Goal: Find specific page/section: Find specific page/section

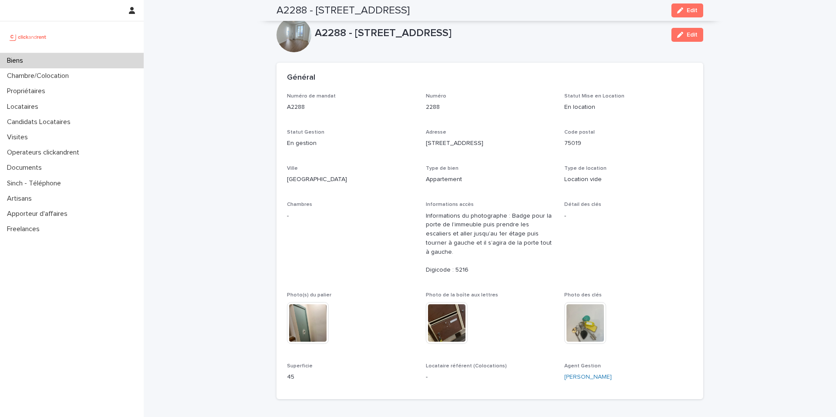
scroll to position [258, 0]
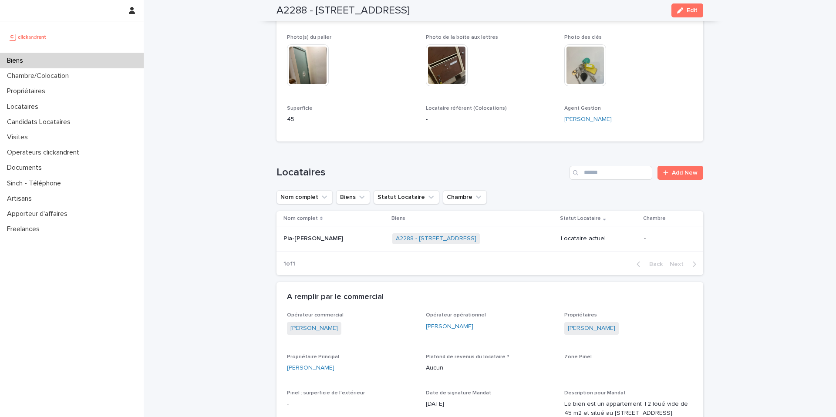
click at [79, 59] on div "Biens" at bounding box center [72, 60] width 144 height 15
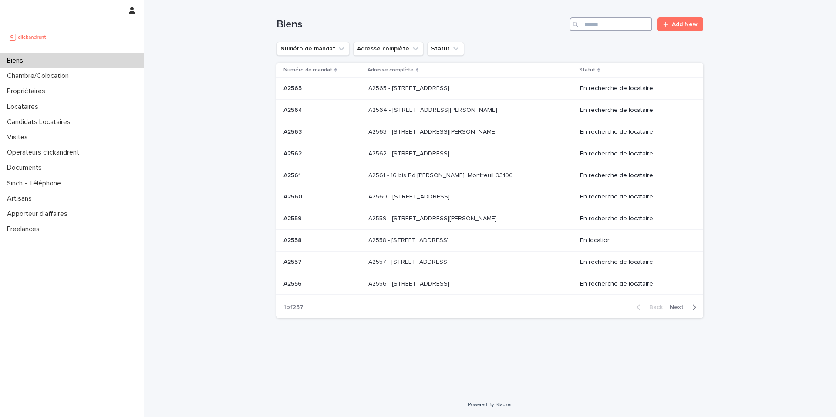
click at [621, 24] on input "Search" at bounding box center [611, 24] width 83 height 14
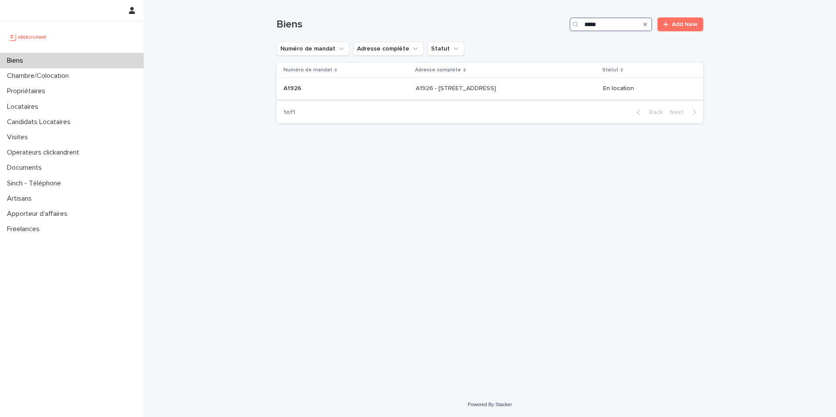
type input "*****"
click at [482, 87] on p "A1926 - [STREET_ADDRESS]" at bounding box center [457, 87] width 82 height 9
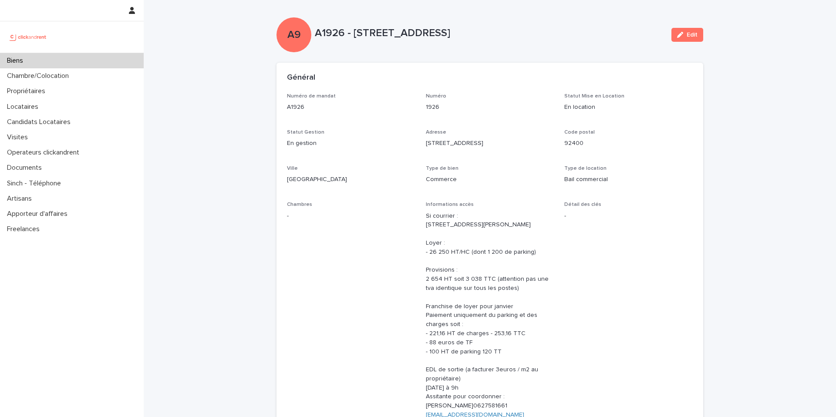
click at [446, 32] on p "A1926 - [STREET_ADDRESS]" at bounding box center [490, 33] width 350 height 13
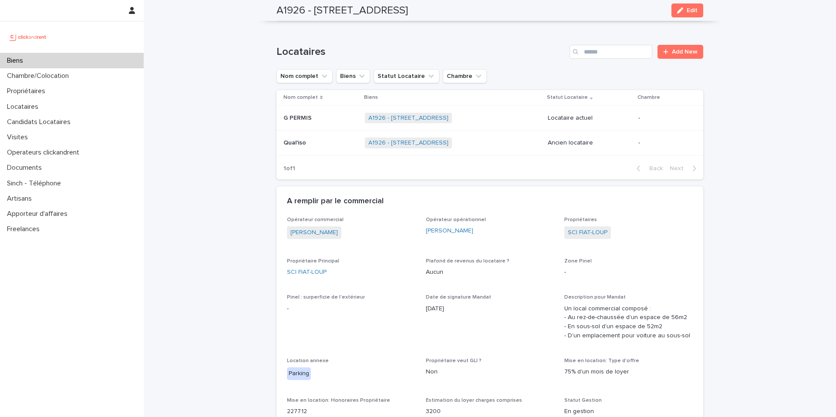
scroll to position [489, 0]
click at [486, 125] on div "A1926 - [STREET_ADDRESS] + 0" at bounding box center [452, 118] width 175 height 18
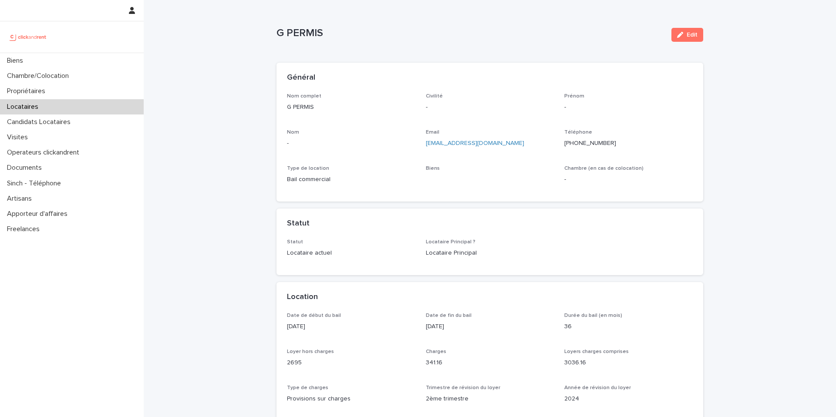
click at [512, 117] on div "Civilité -" at bounding box center [490, 106] width 128 height 26
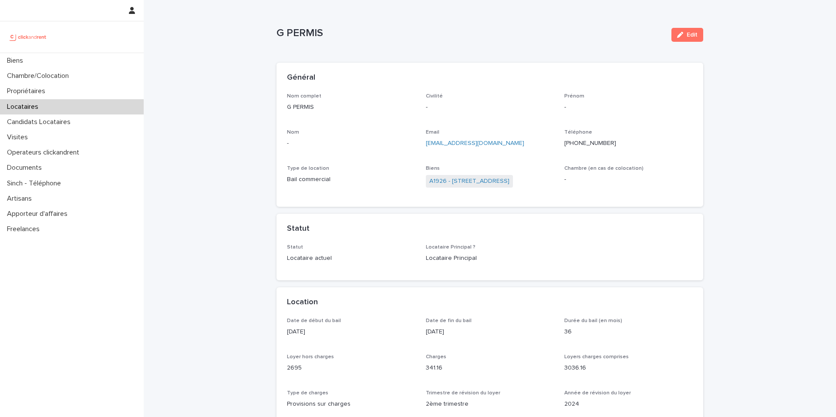
click at [505, 146] on p "[EMAIL_ADDRESS][DOMAIN_NAME]" at bounding box center [490, 143] width 128 height 9
copy link "[EMAIL_ADDRESS][DOMAIN_NAME]"
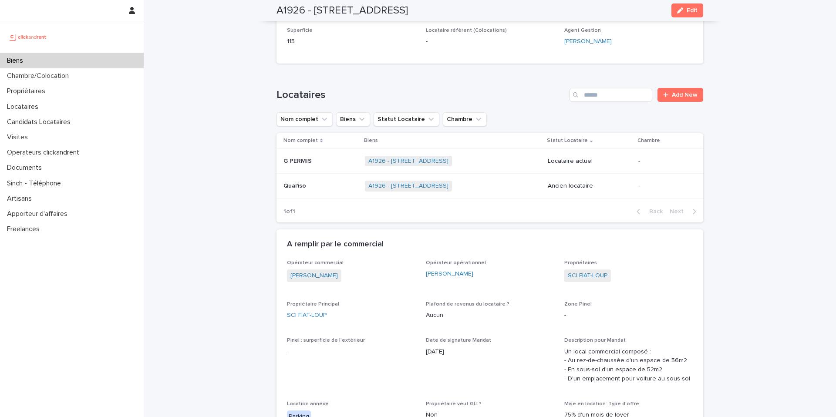
scroll to position [559, 0]
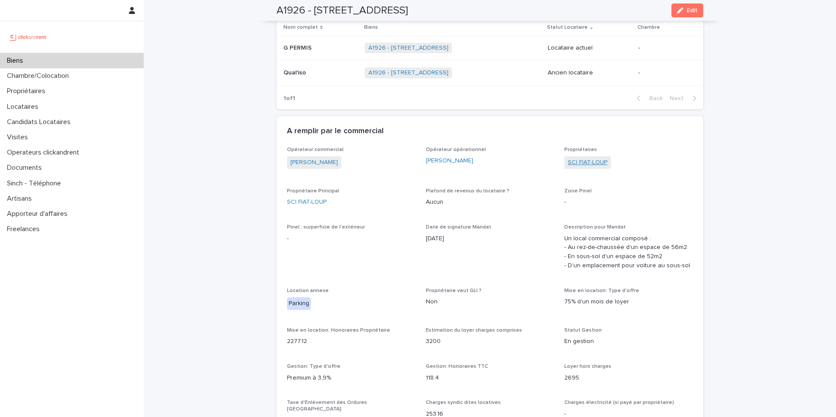
click at [594, 167] on link "SCI FIAT-LOUP" at bounding box center [588, 162] width 40 height 9
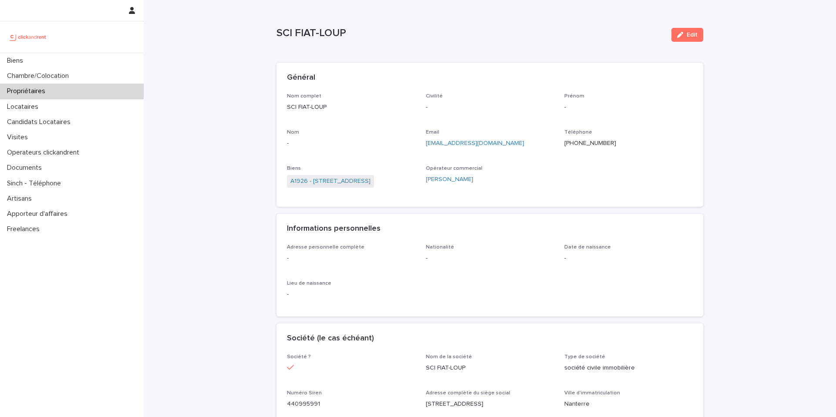
click at [319, 108] on p "SCI FIAT-LOUP" at bounding box center [351, 107] width 128 height 9
copy p "SCI FIAT-LOUP"
